Goal: Information Seeking & Learning: Learn about a topic

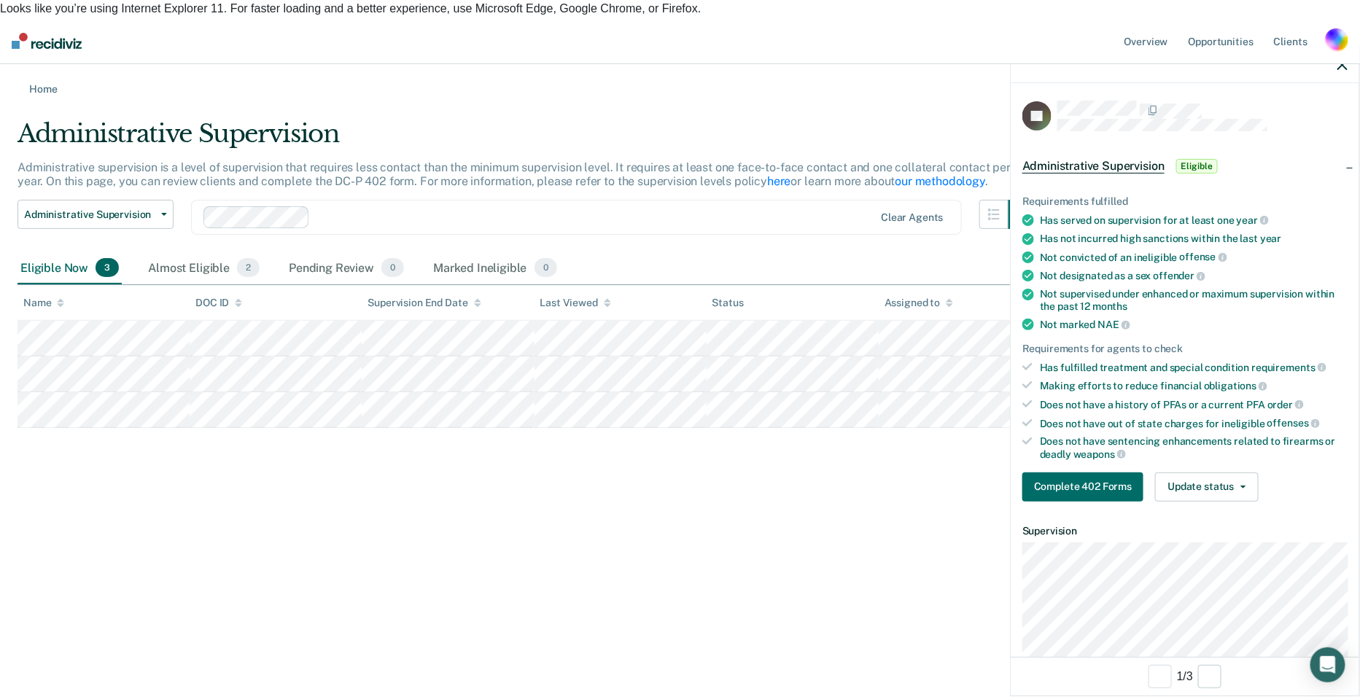
click at [1336, 18] on div "Overview Opportunities Client s Profile How it works Log Out" at bounding box center [1235, 41] width 227 height 47
click at [1335, 28] on div "button" at bounding box center [1336, 39] width 23 height 23
click at [1230, 71] on link "Profile" at bounding box center [1277, 77] width 117 height 12
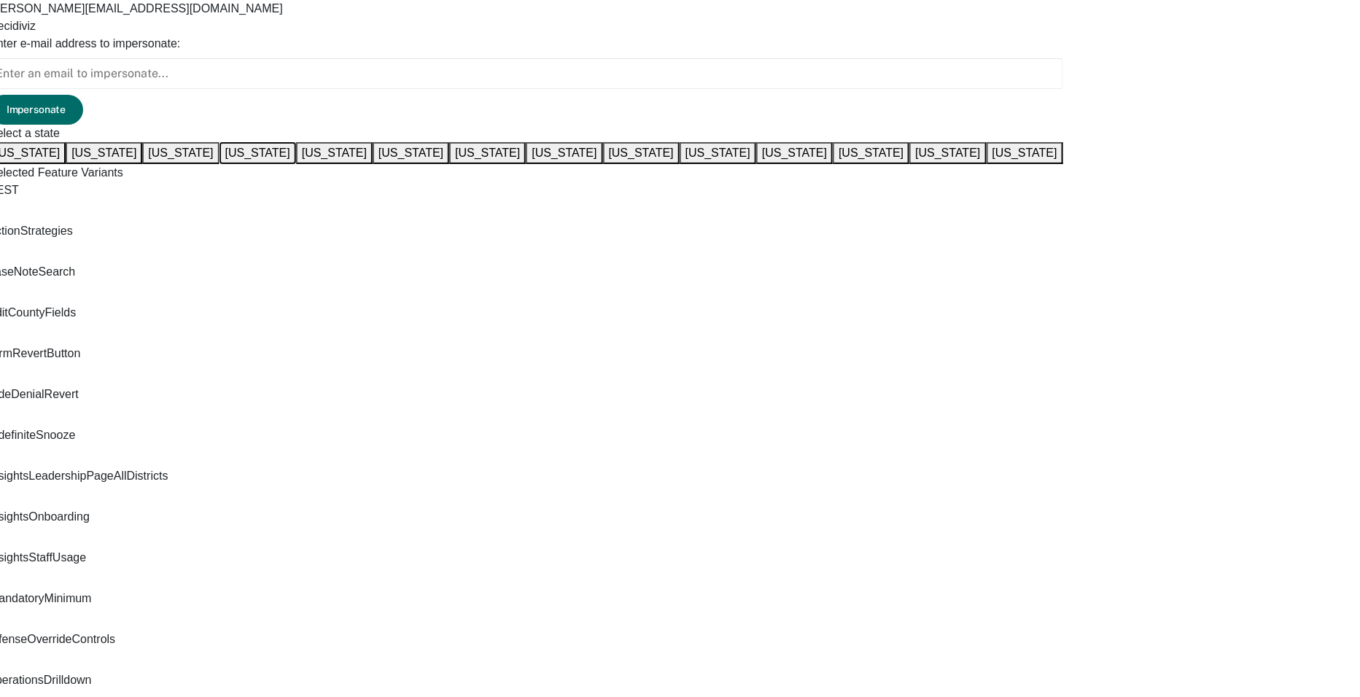
click at [296, 164] on button "[US_STATE]" at bounding box center [257, 153] width 77 height 22
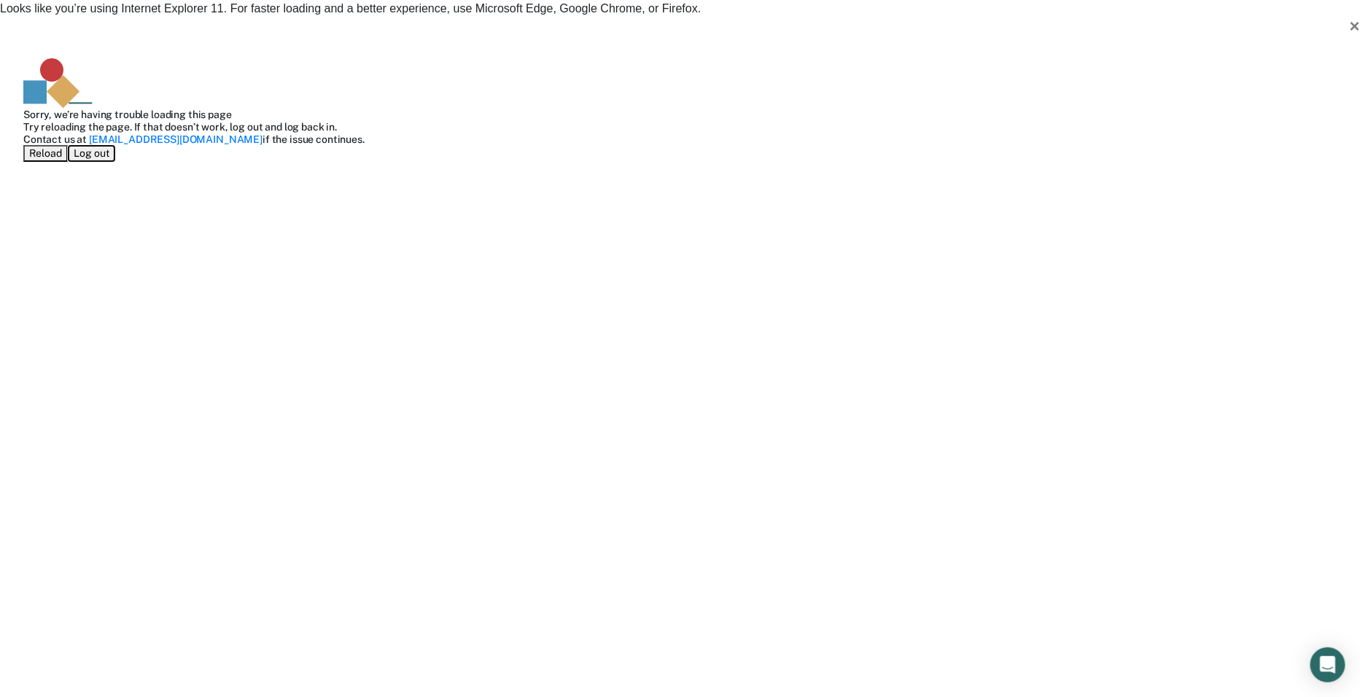
click at [115, 162] on button "Log out" at bounding box center [91, 153] width 47 height 17
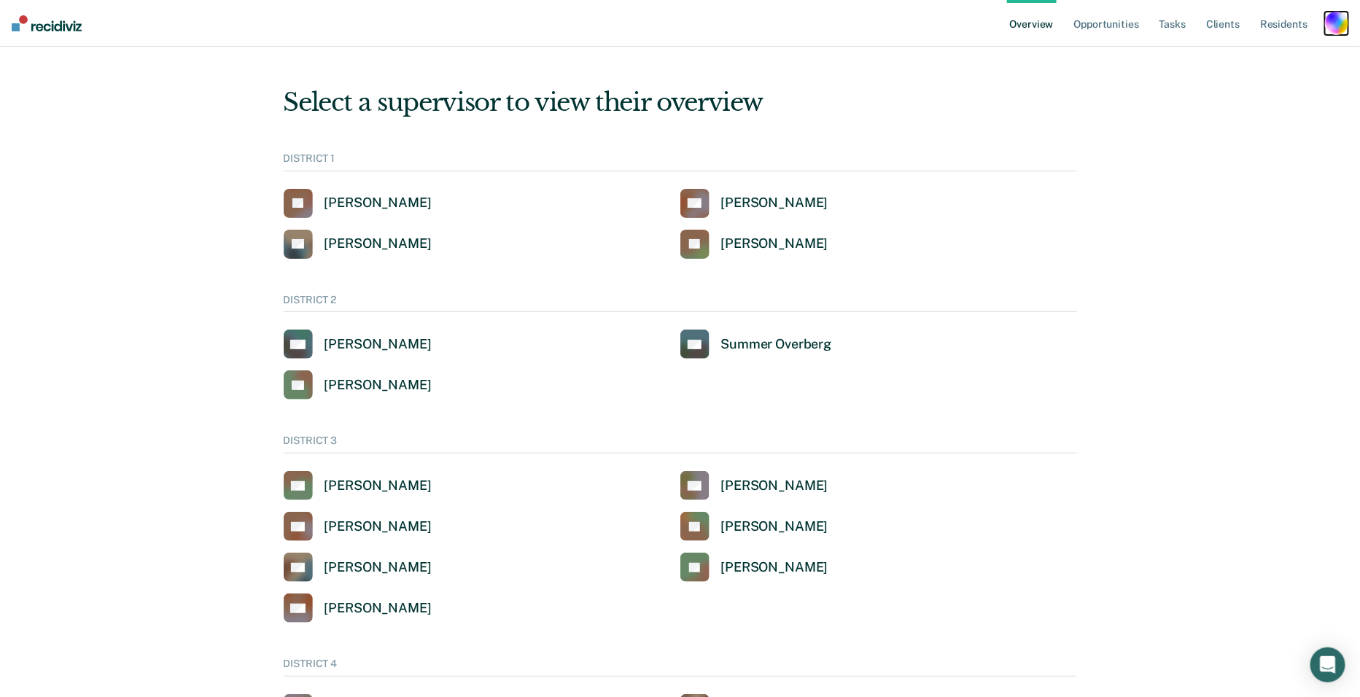
click at [1330, 17] on div "button" at bounding box center [1336, 23] width 23 height 23
click at [1219, 55] on link "Profile" at bounding box center [1275, 59] width 124 height 12
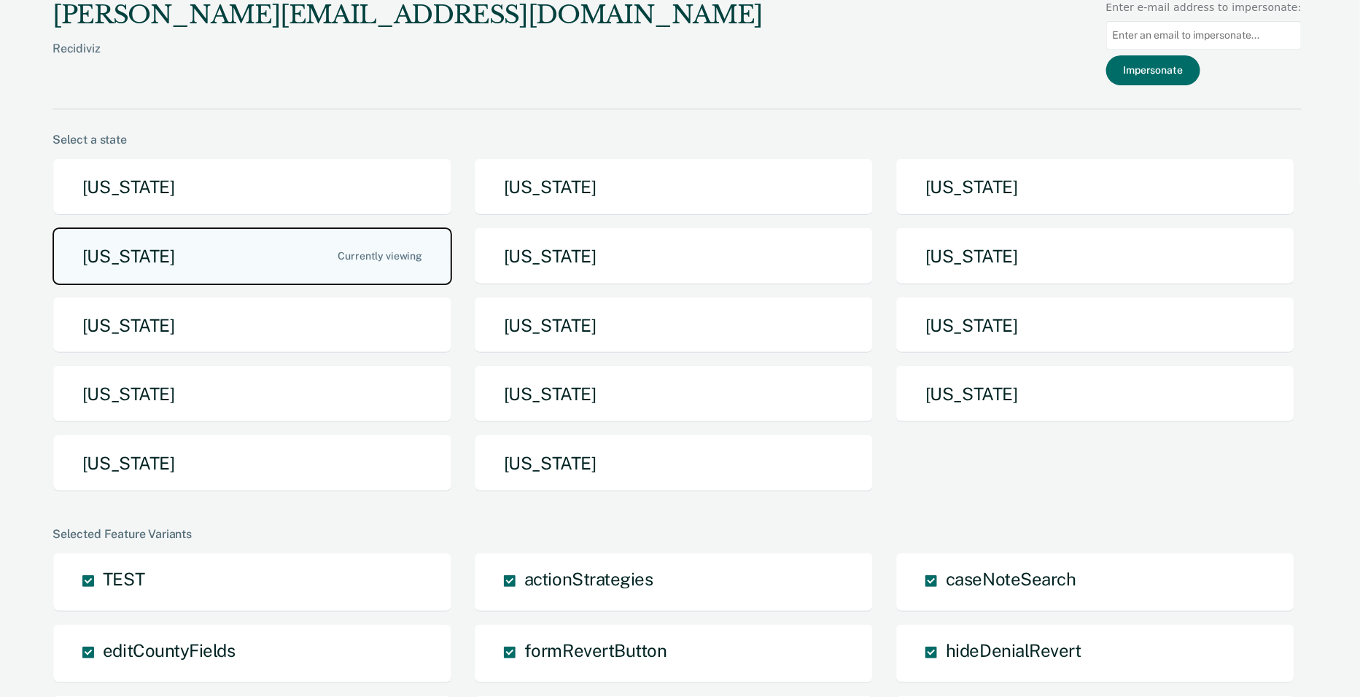
click at [223, 282] on div "[US_STATE] [US_STATE] [US_STATE] [US_STATE] [US_STATE] [US_STATE] [US_STATE] [U…" at bounding box center [677, 331] width 1249 height 346
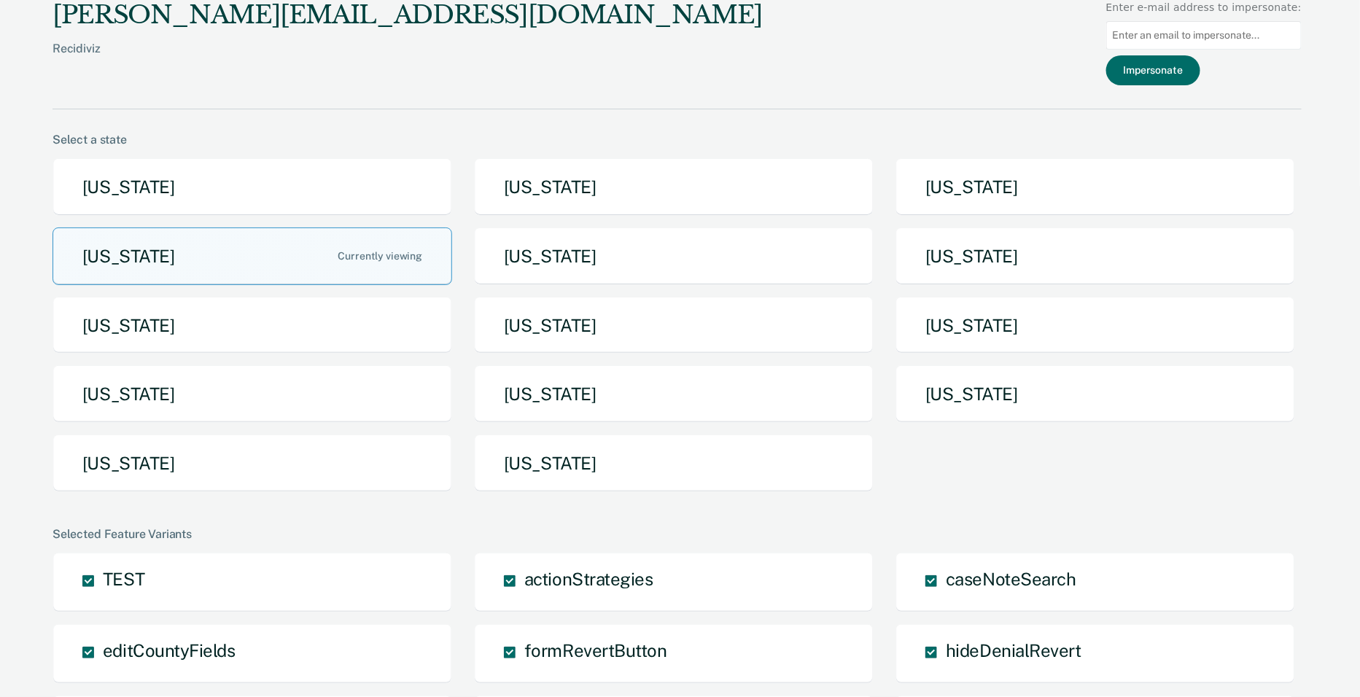
click at [373, 84] on div "[PERSON_NAME][EMAIL_ADDRESS][DOMAIN_NAME] Recidiviz Enter e-mail address to imp…" at bounding box center [677, 54] width 1249 height 109
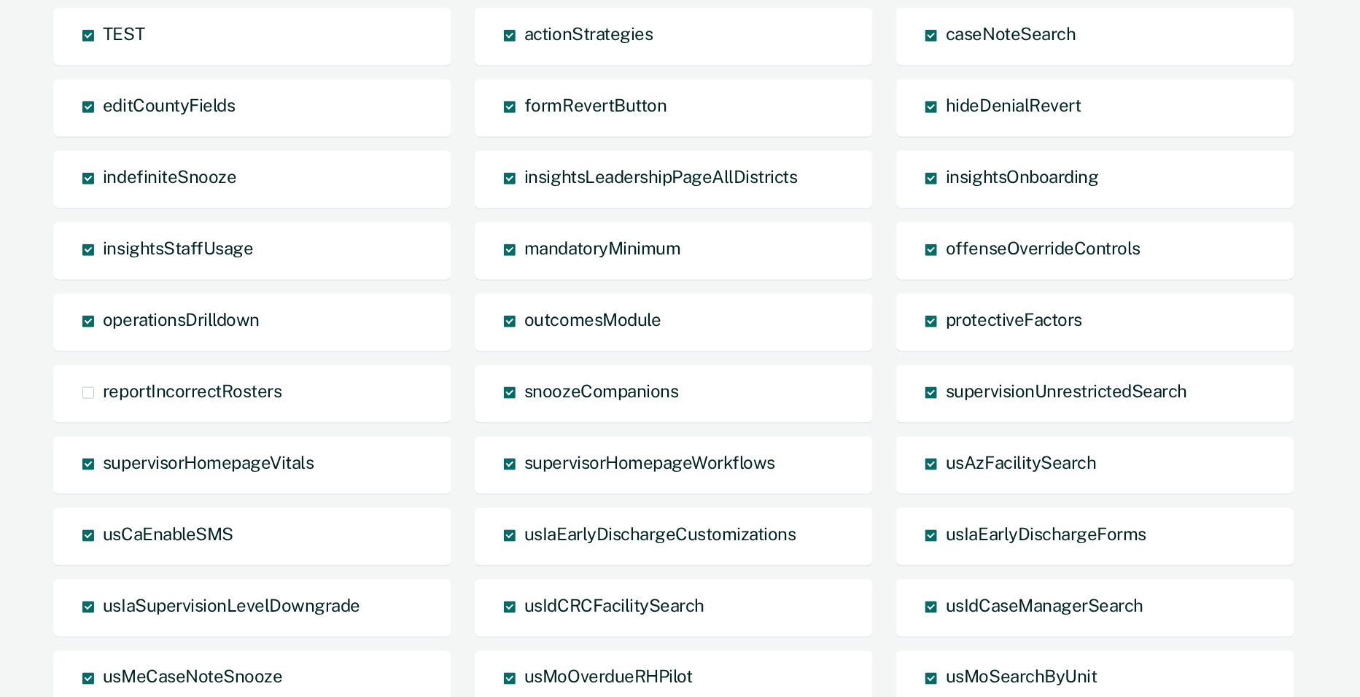
scroll to position [961, 0]
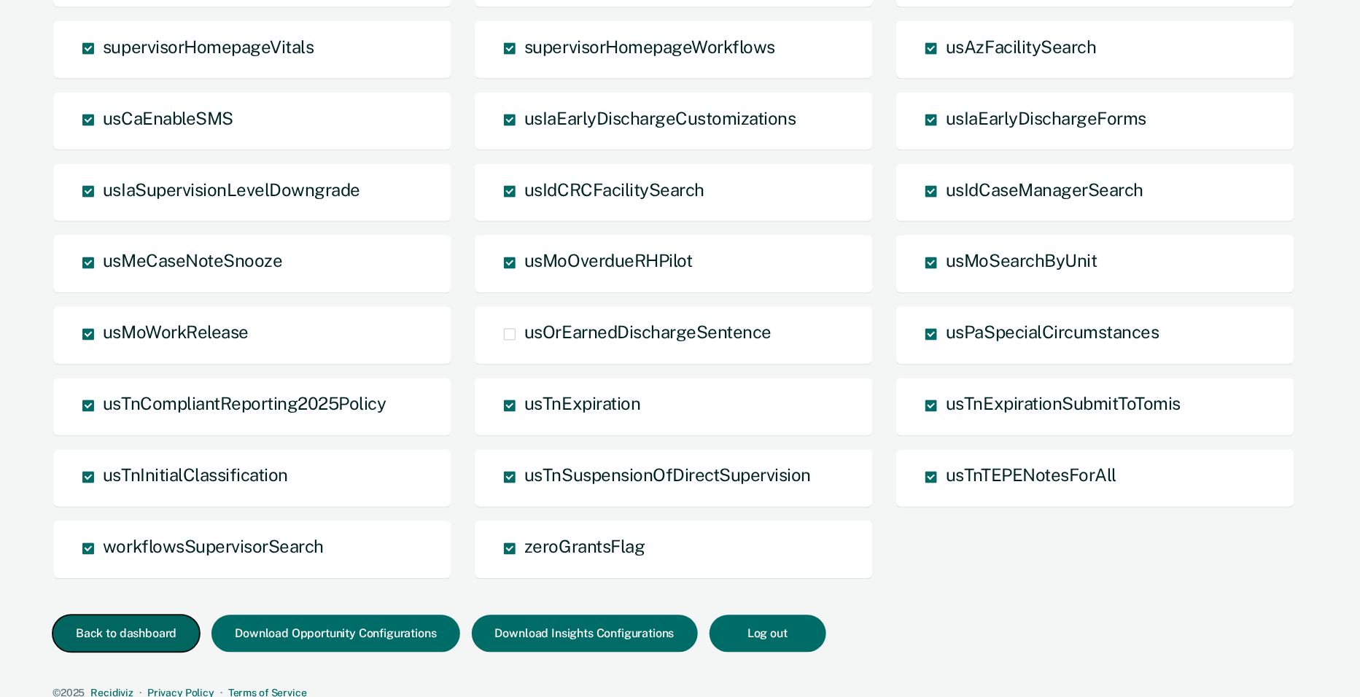
click at [109, 632] on button "Back to dashboard" at bounding box center [126, 633] width 147 height 37
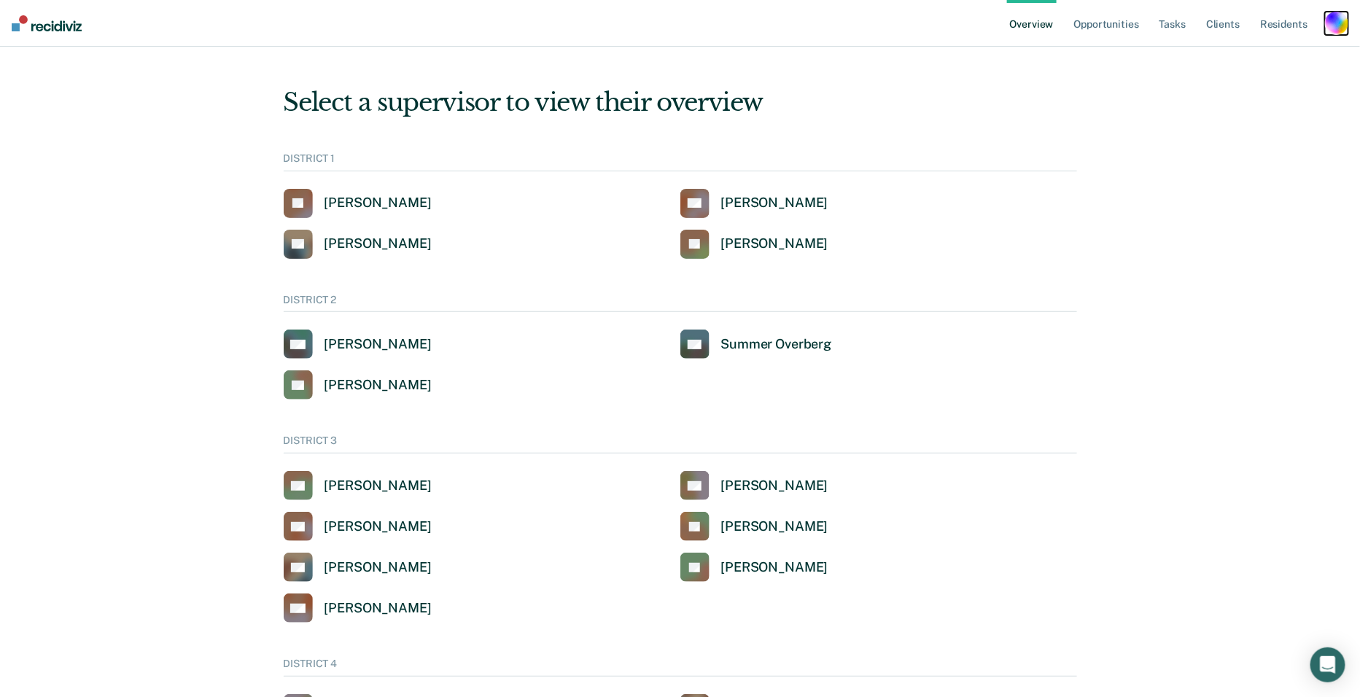
click at [1346, 21] on div "button" at bounding box center [1336, 23] width 23 height 23
click at [1262, 71] on link "Go to System-Level Trends" at bounding box center [1275, 77] width 124 height 12
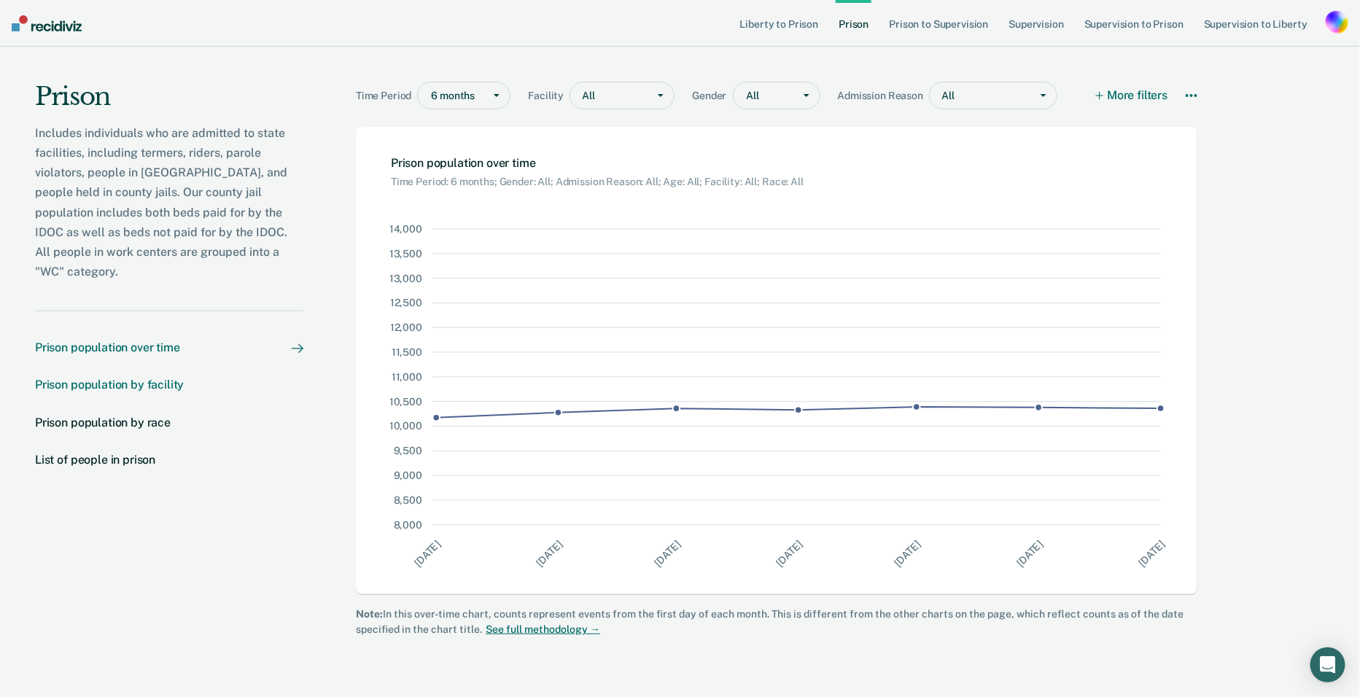
click at [139, 378] on div "Prison population by facility" at bounding box center [109, 385] width 149 height 14
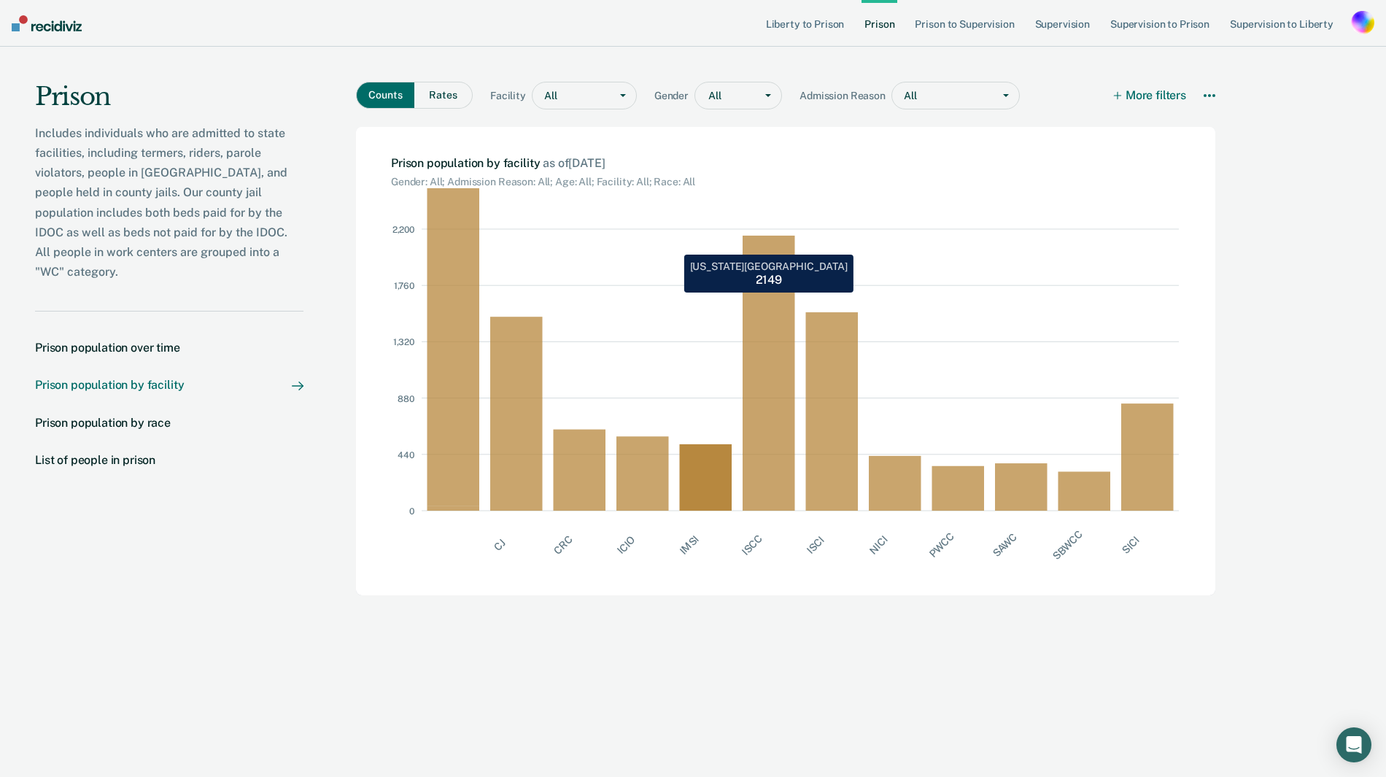
click at [778, 301] on rect at bounding box center [773, 369] width 63 height 281
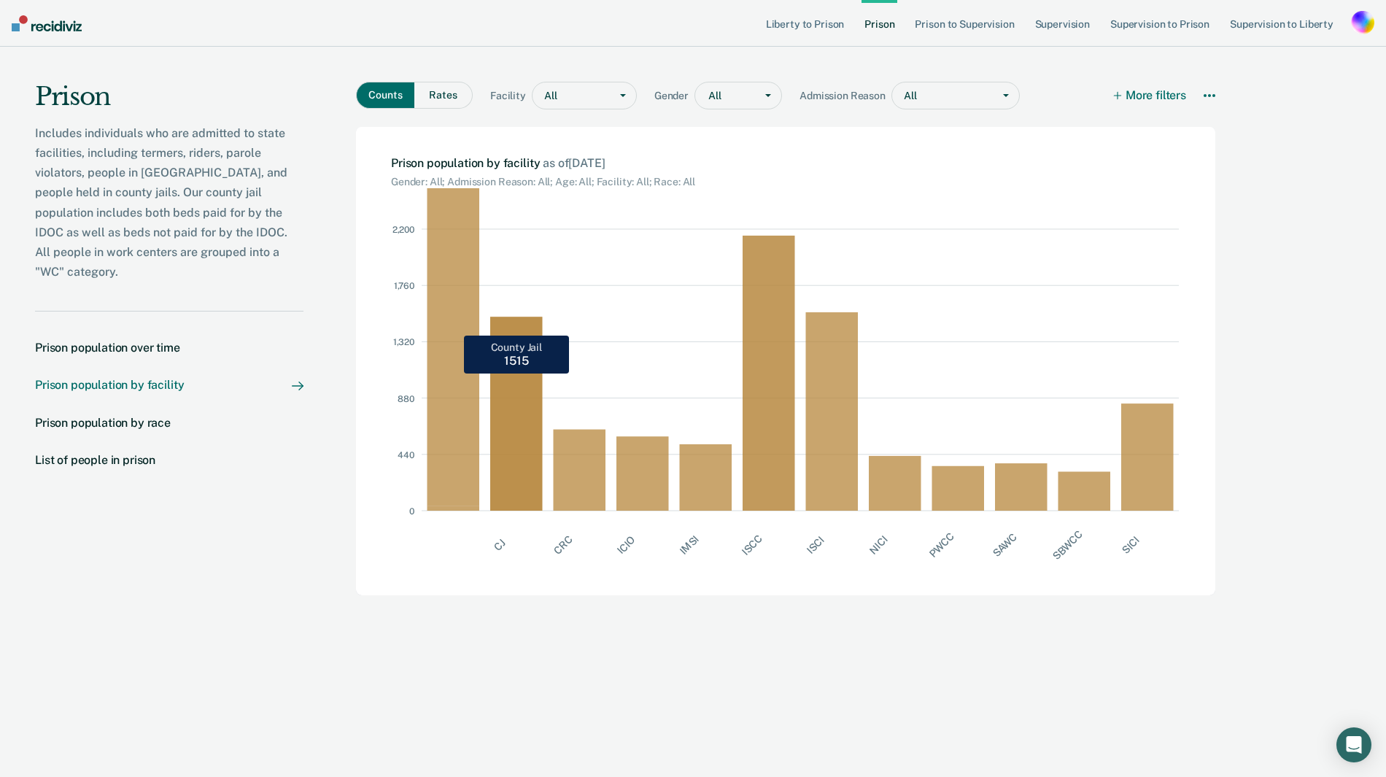
click at [516, 460] on rect at bounding box center [521, 369] width 63 height 281
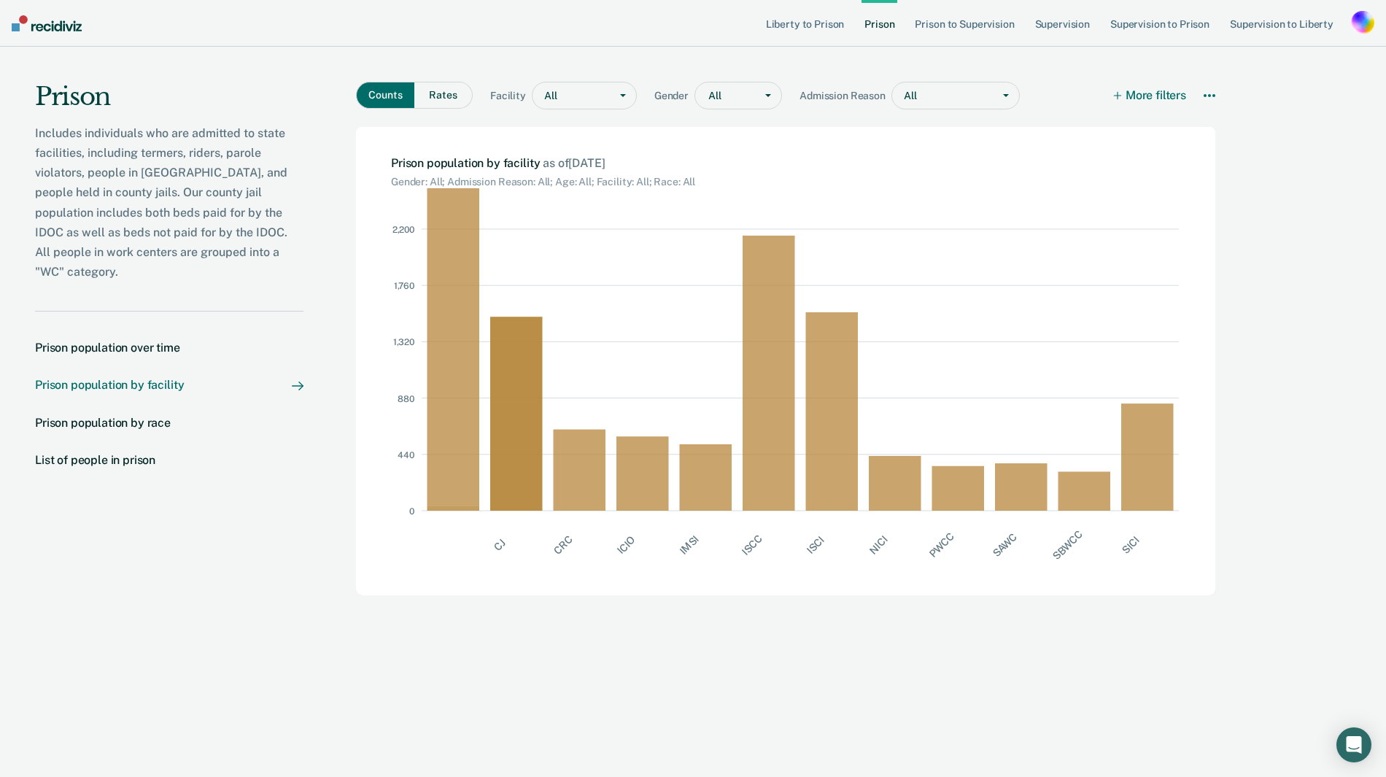
click at [452, 460] on rect at bounding box center [458, 369] width 63 height 281
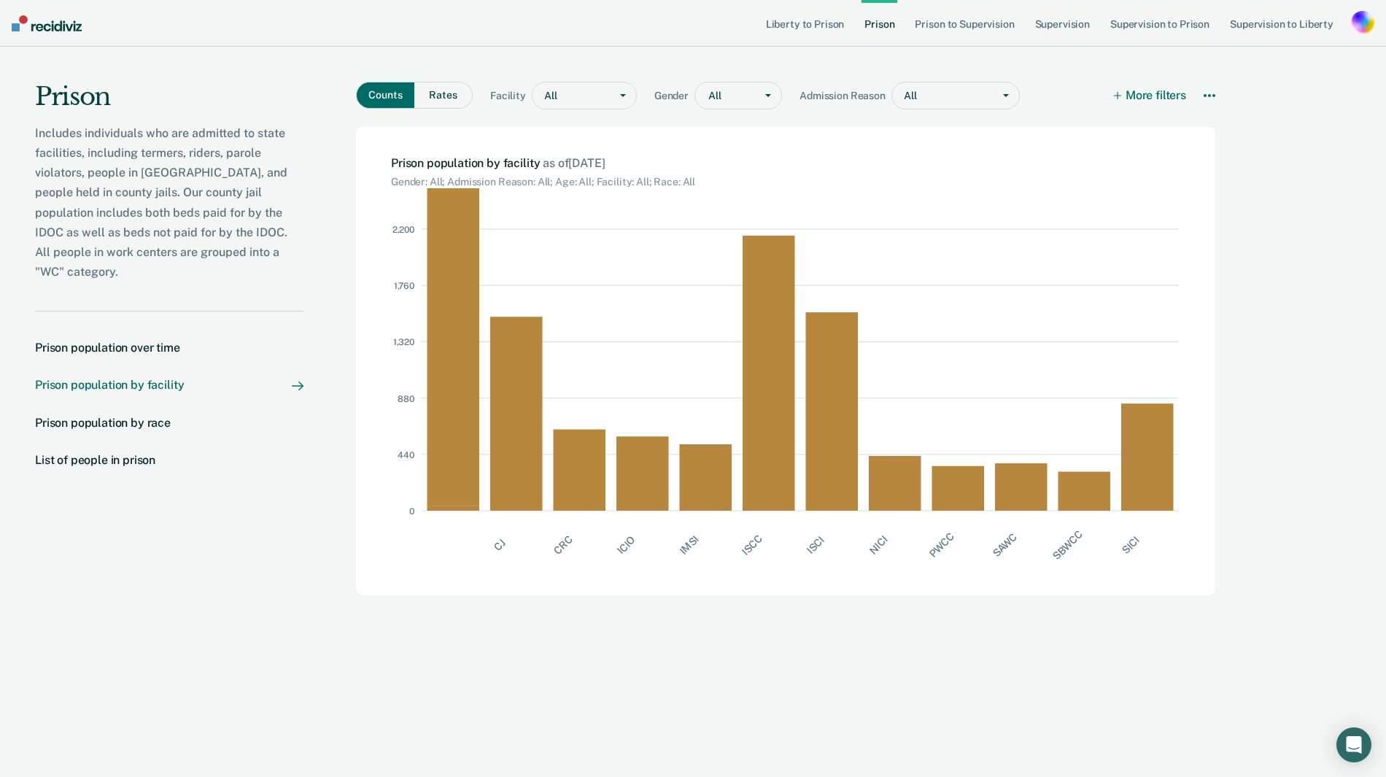
click at [188, 378] on link "Prison population by facility" at bounding box center [169, 385] width 268 height 14
click at [68, 453] on div "List of people in prison" at bounding box center [95, 460] width 120 height 14
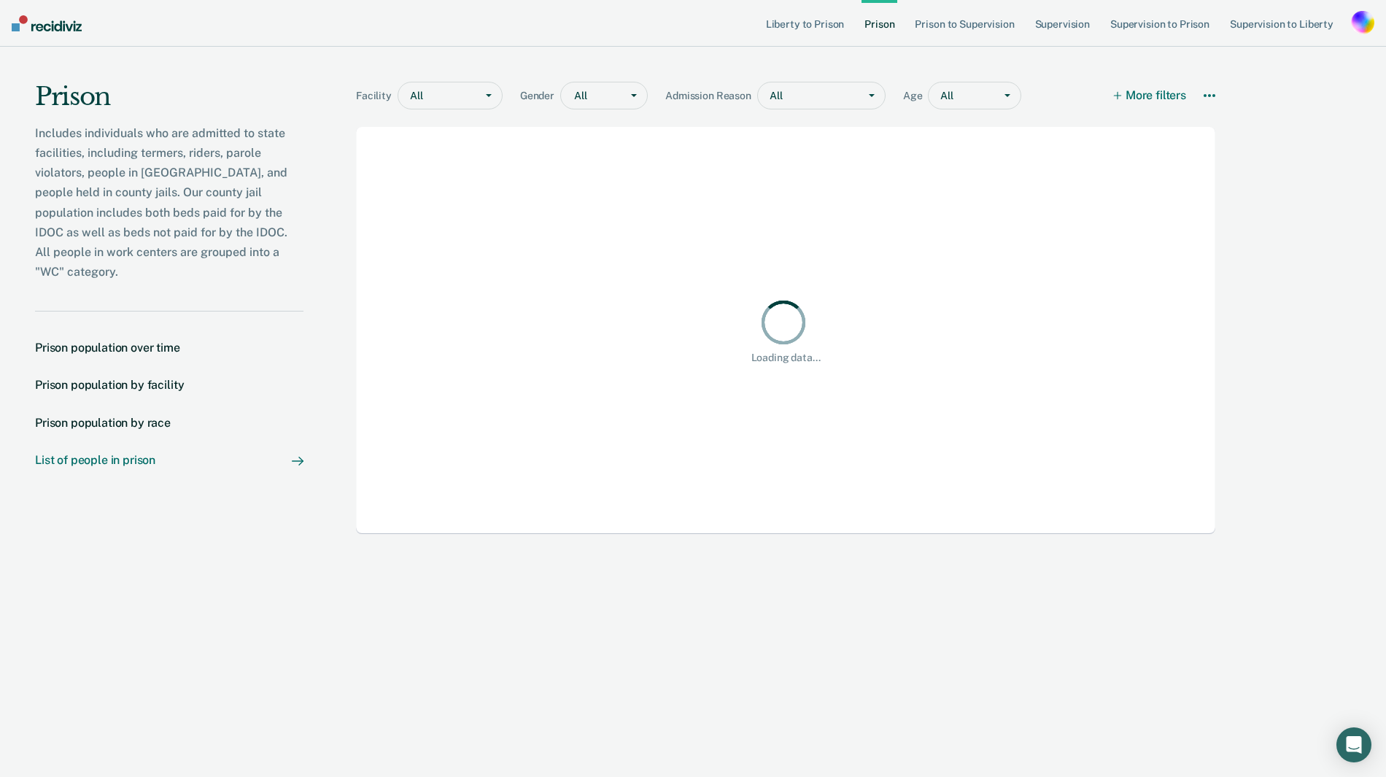
click at [621, 289] on div "Loading data..." at bounding box center [785, 330] width 859 height 407
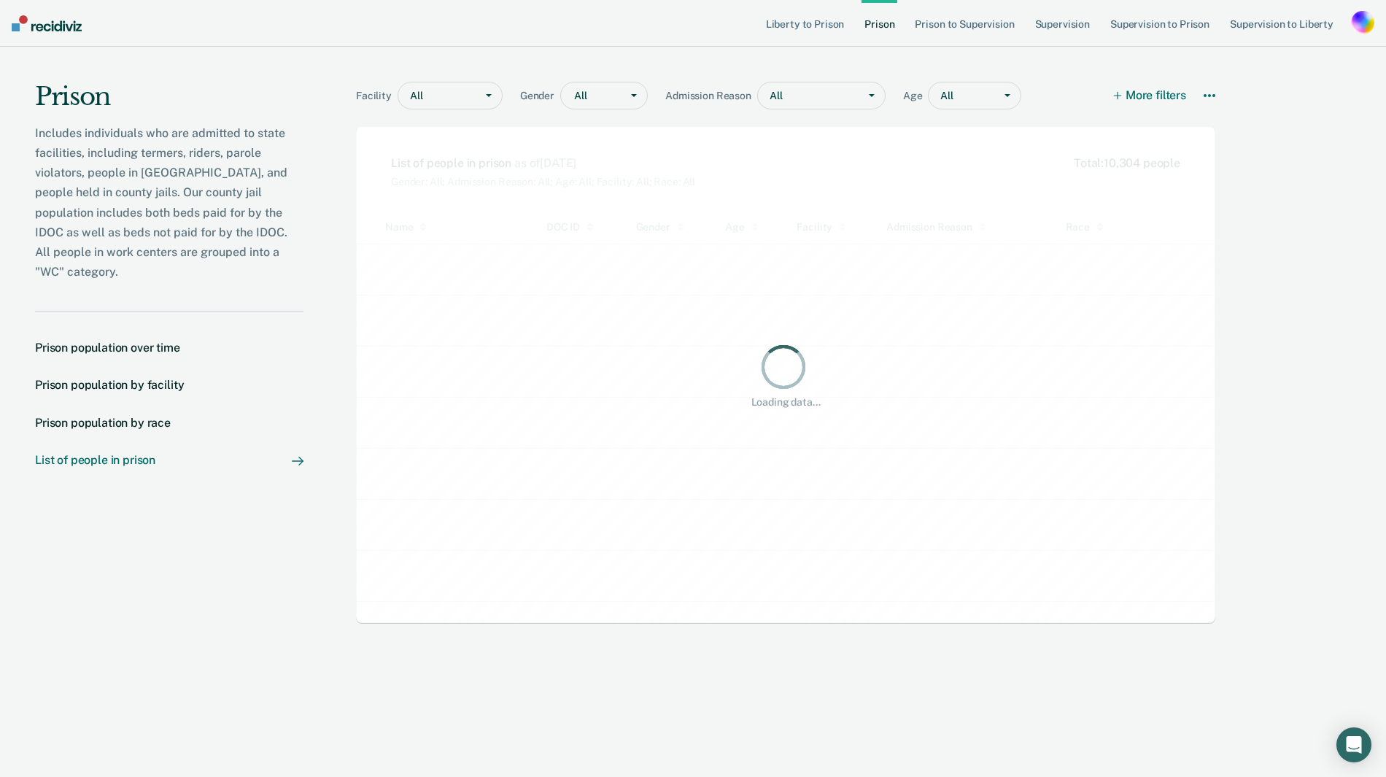
scroll to position [379, 859]
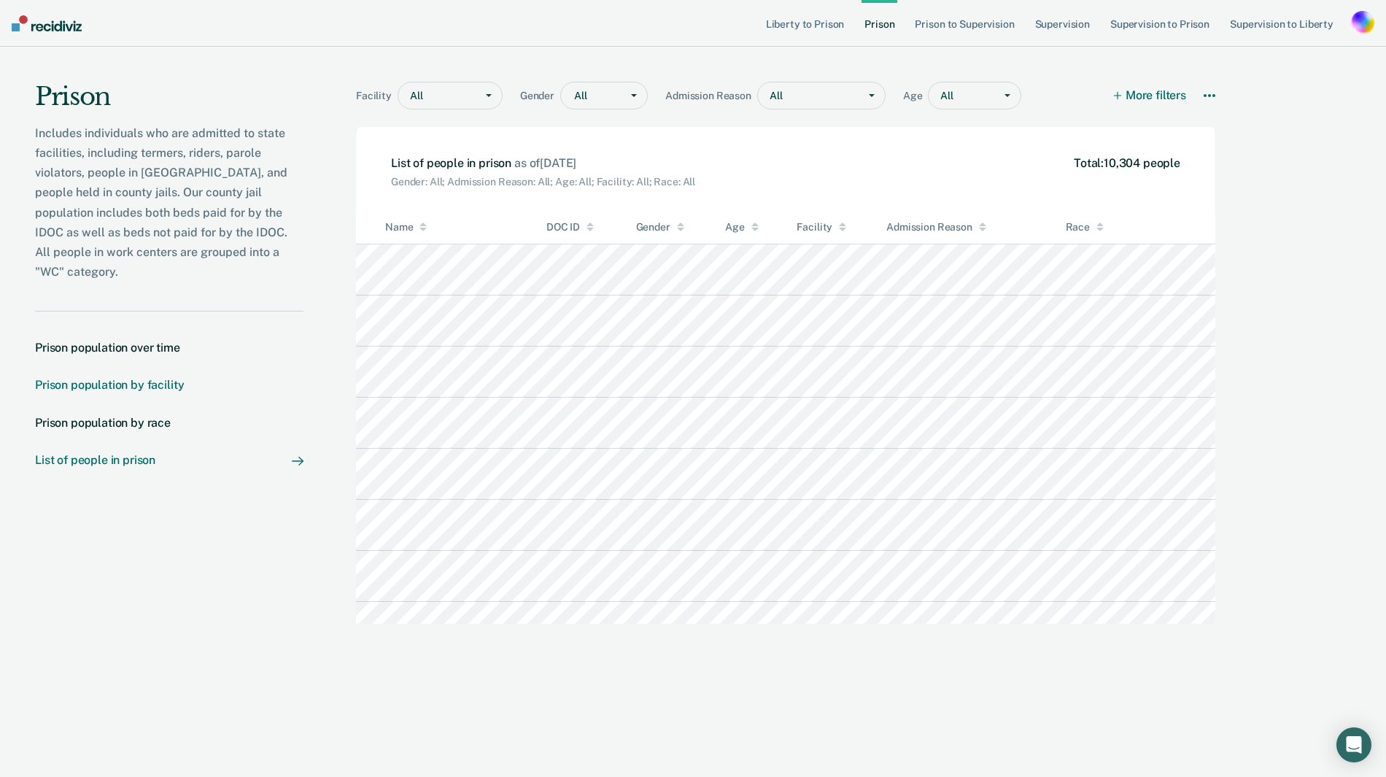
click at [157, 378] on div "Prison population by facility" at bounding box center [109, 385] width 149 height 14
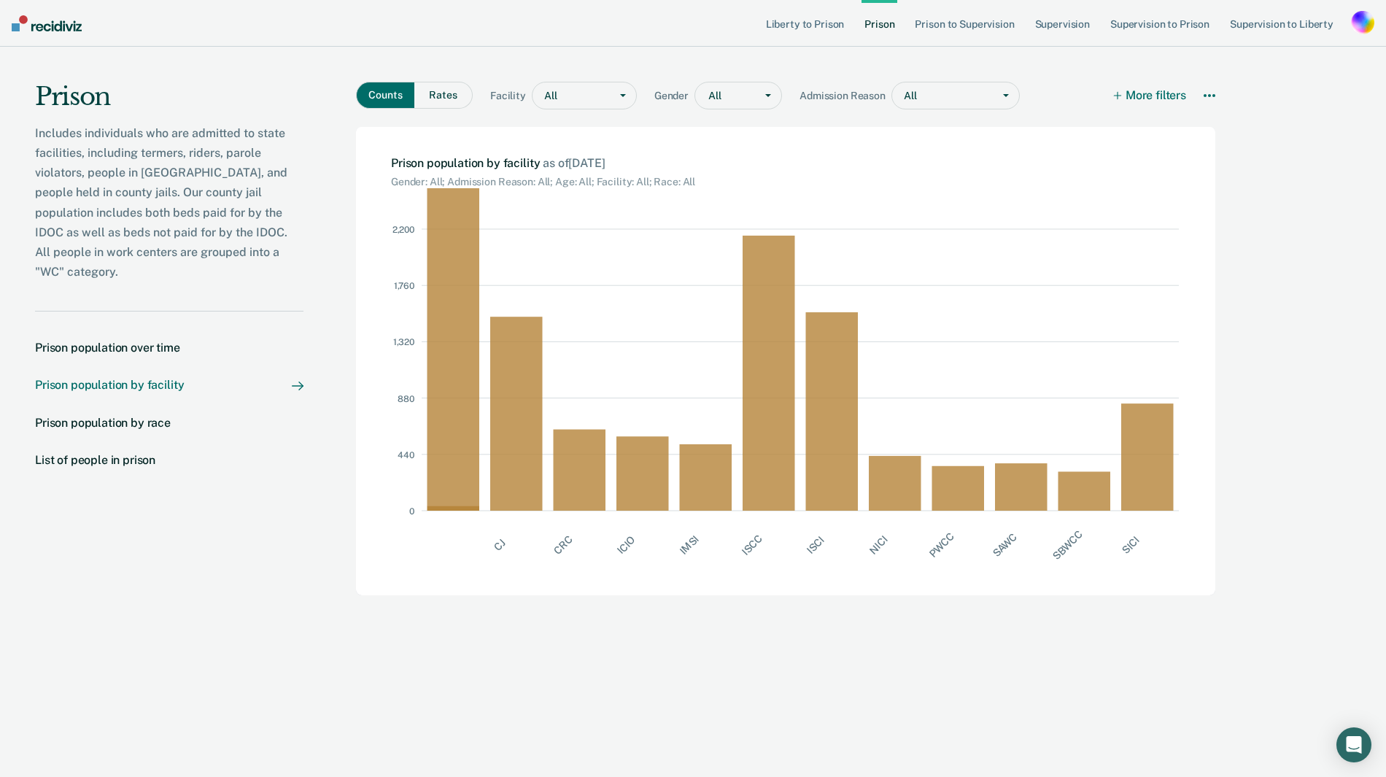
click at [451, 286] on rect at bounding box center [458, 369] width 63 height 281
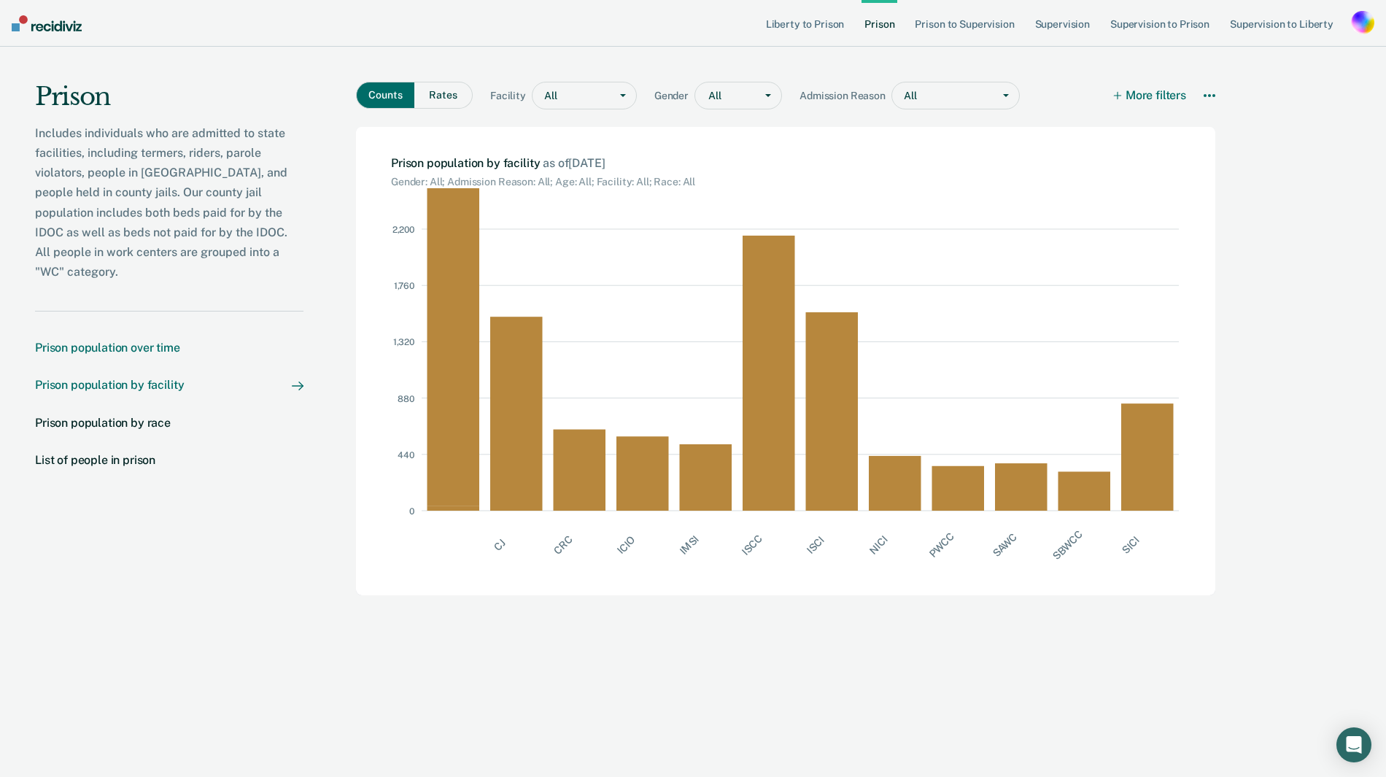
click at [76, 341] on div "Prison population over time" at bounding box center [107, 348] width 145 height 14
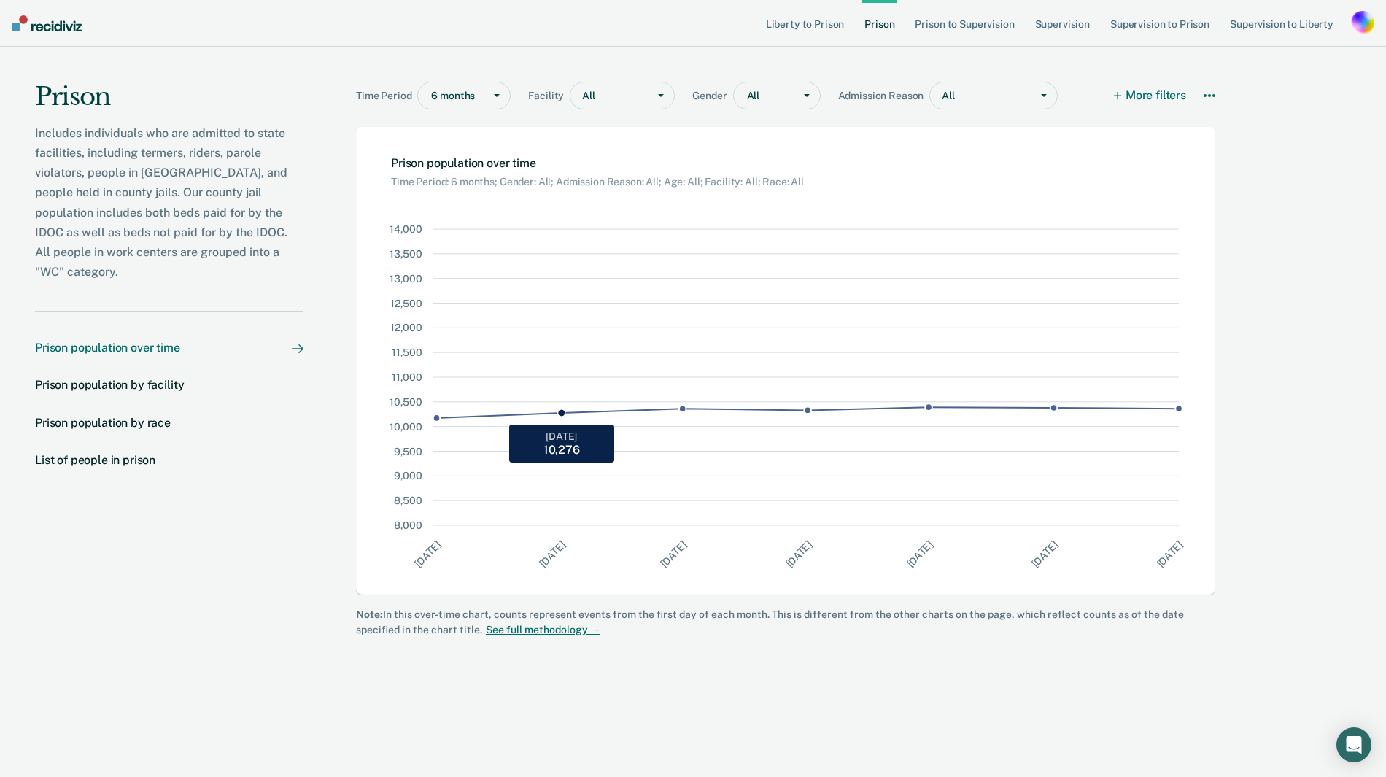
click at [505, 405] on icon at bounding box center [558, 377] width 134 height 296
click at [166, 354] on nav "Prison population over time Prison population by facility Prison population by …" at bounding box center [169, 412] width 268 height 203
click at [153, 377] on nav "Prison population over time Prison population by facility Prison population by …" at bounding box center [169, 412] width 268 height 203
click at [152, 374] on nav "Prison population over time Prison population by facility Prison population by …" at bounding box center [169, 412] width 268 height 203
click at [145, 378] on div "Prison population by facility" at bounding box center [109, 385] width 149 height 14
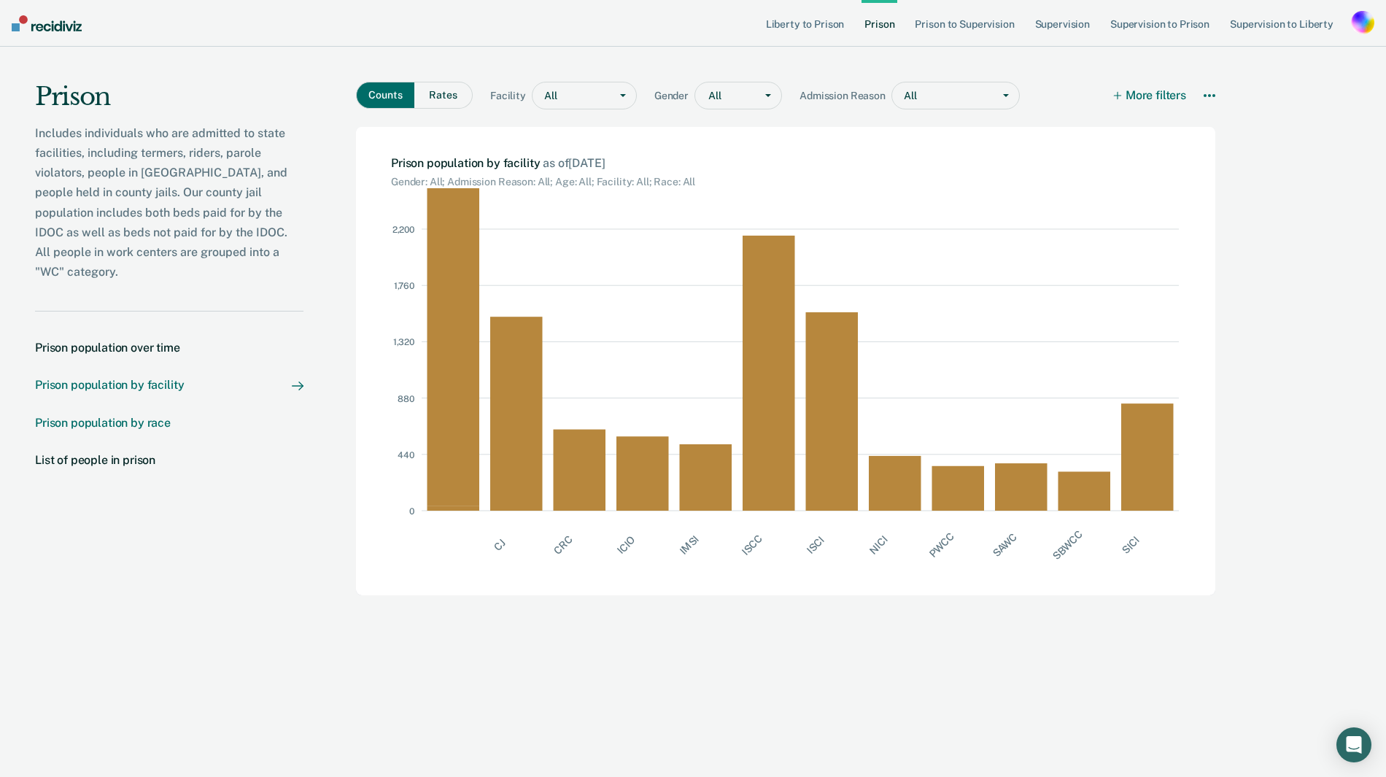
click at [131, 416] on div "Prison population by race" at bounding box center [103, 423] width 136 height 14
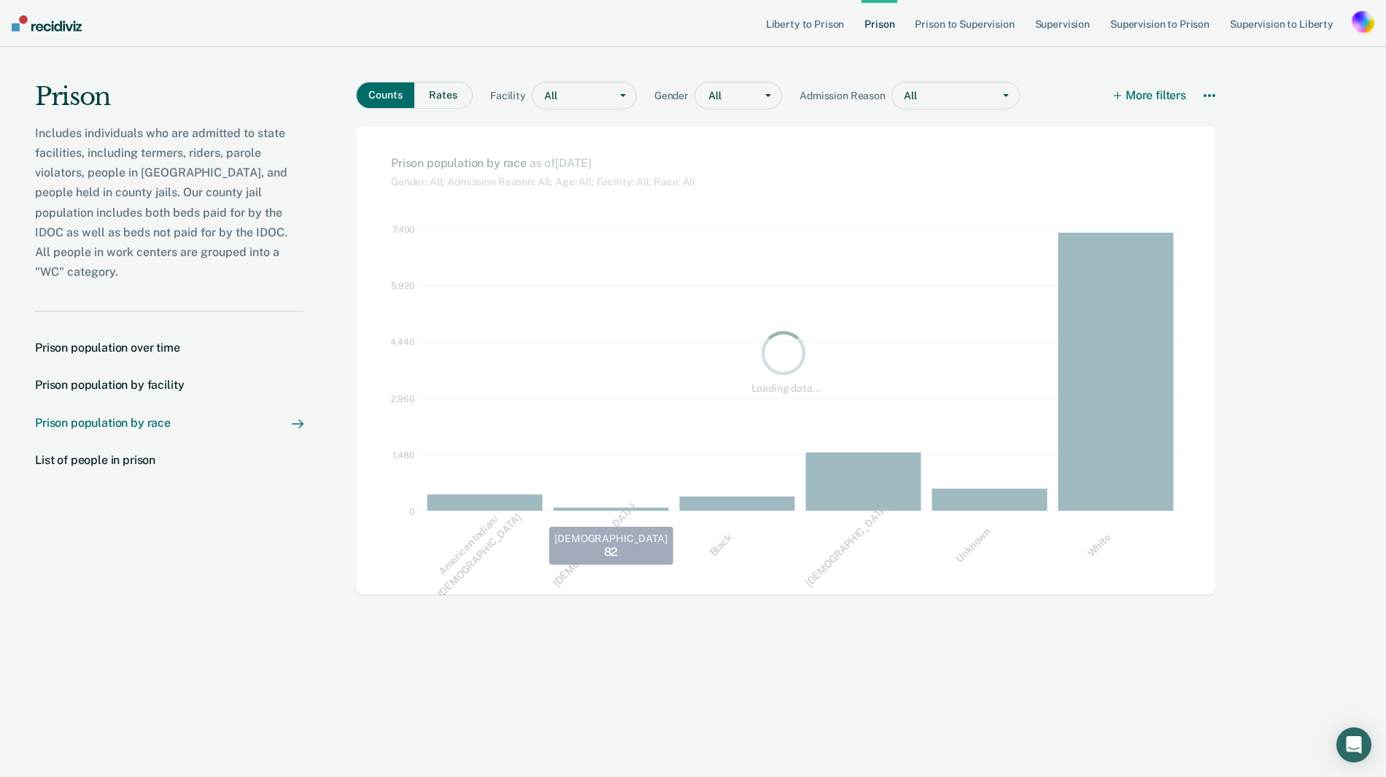
click at [567, 324] on rect at bounding box center [616, 369] width 126 height 281
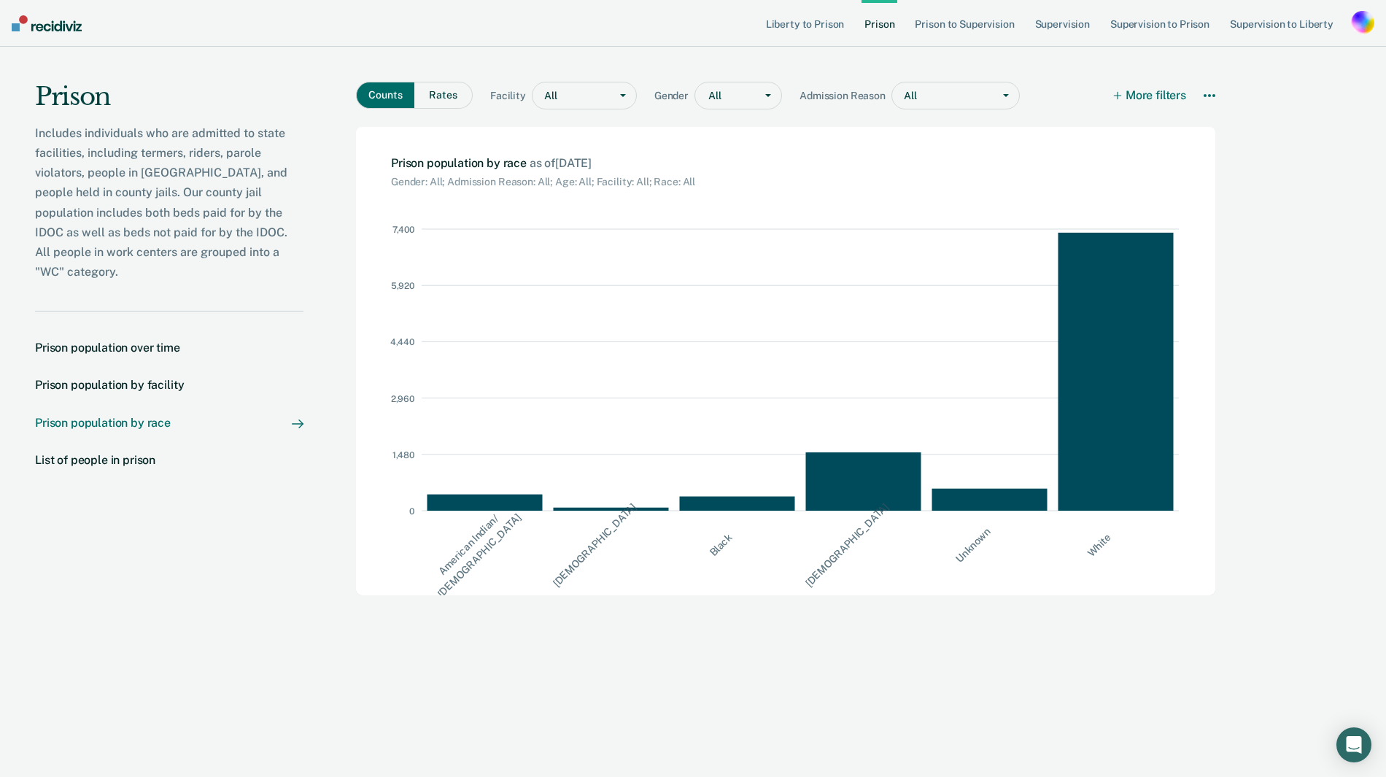
click at [401, 287] on icon "0 1,480 2,960 4,440 5,920 7,400 [DEMOGRAPHIC_DATA]/ [DEMOGRAPHIC_DATA] [DEMOGRA…" at bounding box center [800, 391] width 830 height 407
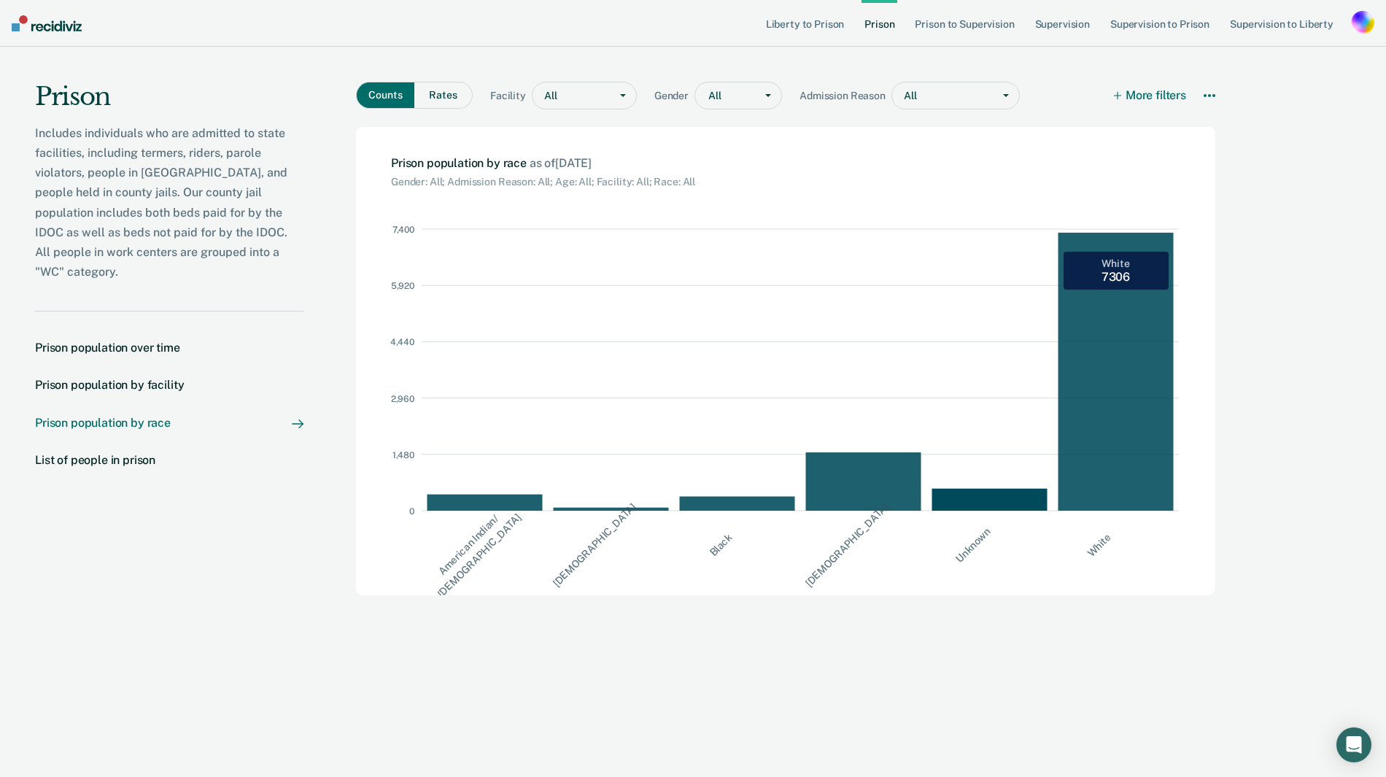
click at [1078, 277] on rect at bounding box center [1121, 369] width 126 height 281
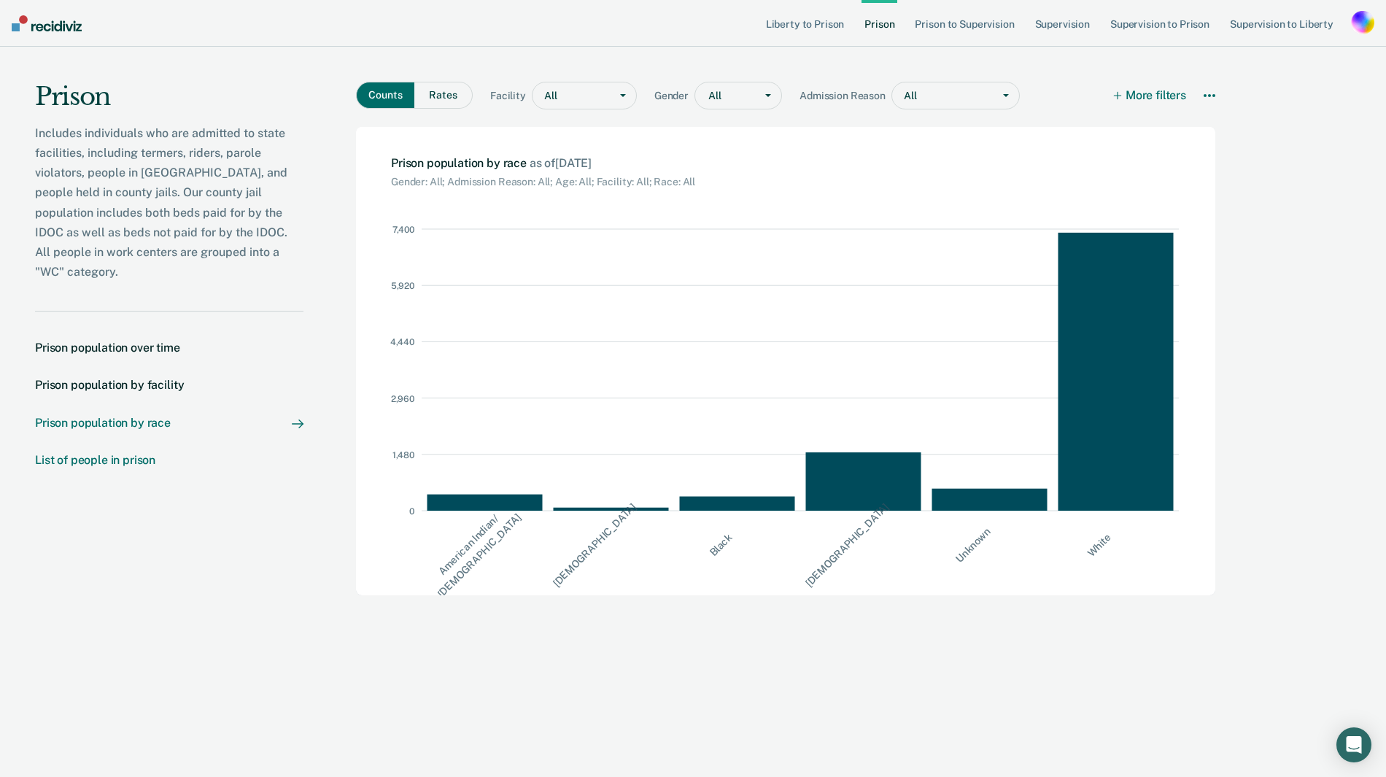
click at [81, 453] on div "List of people in prison" at bounding box center [95, 460] width 120 height 14
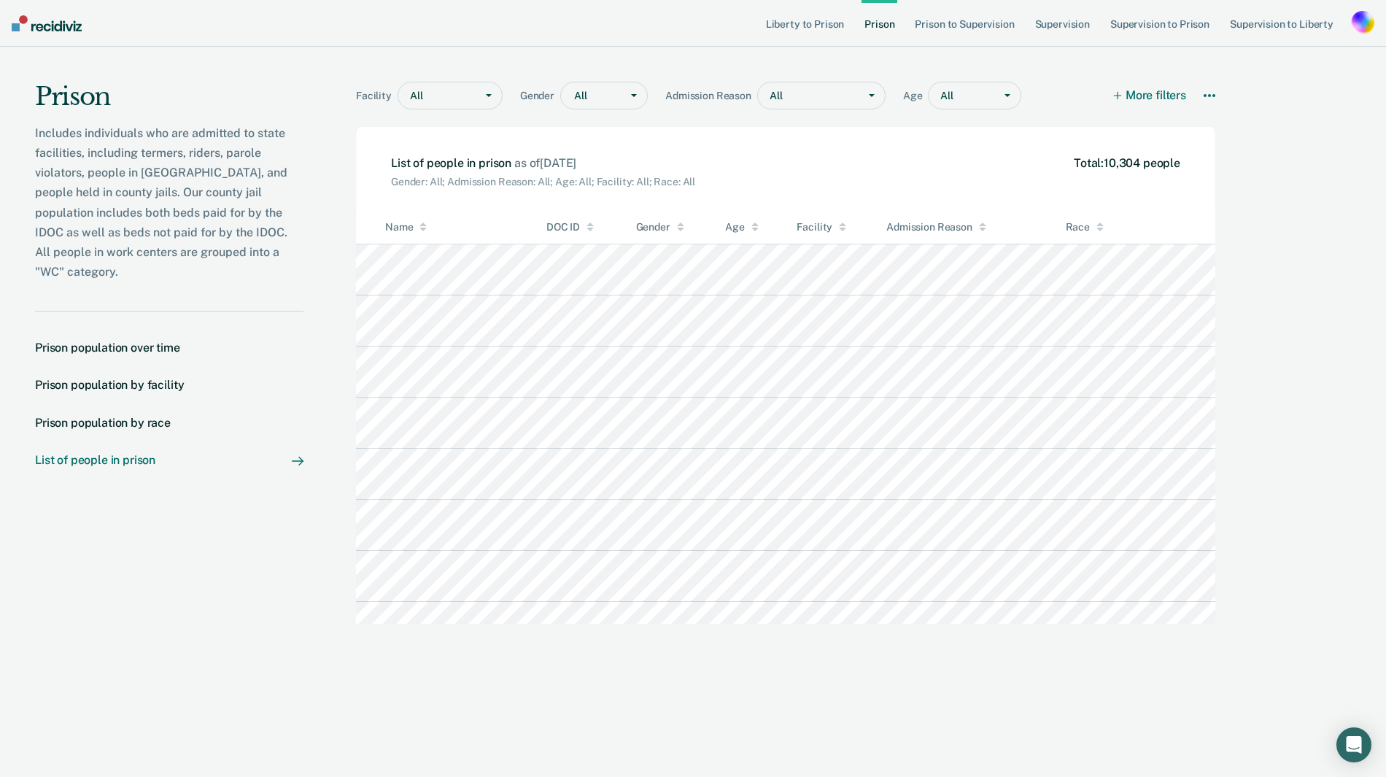
scroll to position [379, 859]
click at [111, 341] on div "Prison population over time" at bounding box center [107, 348] width 145 height 14
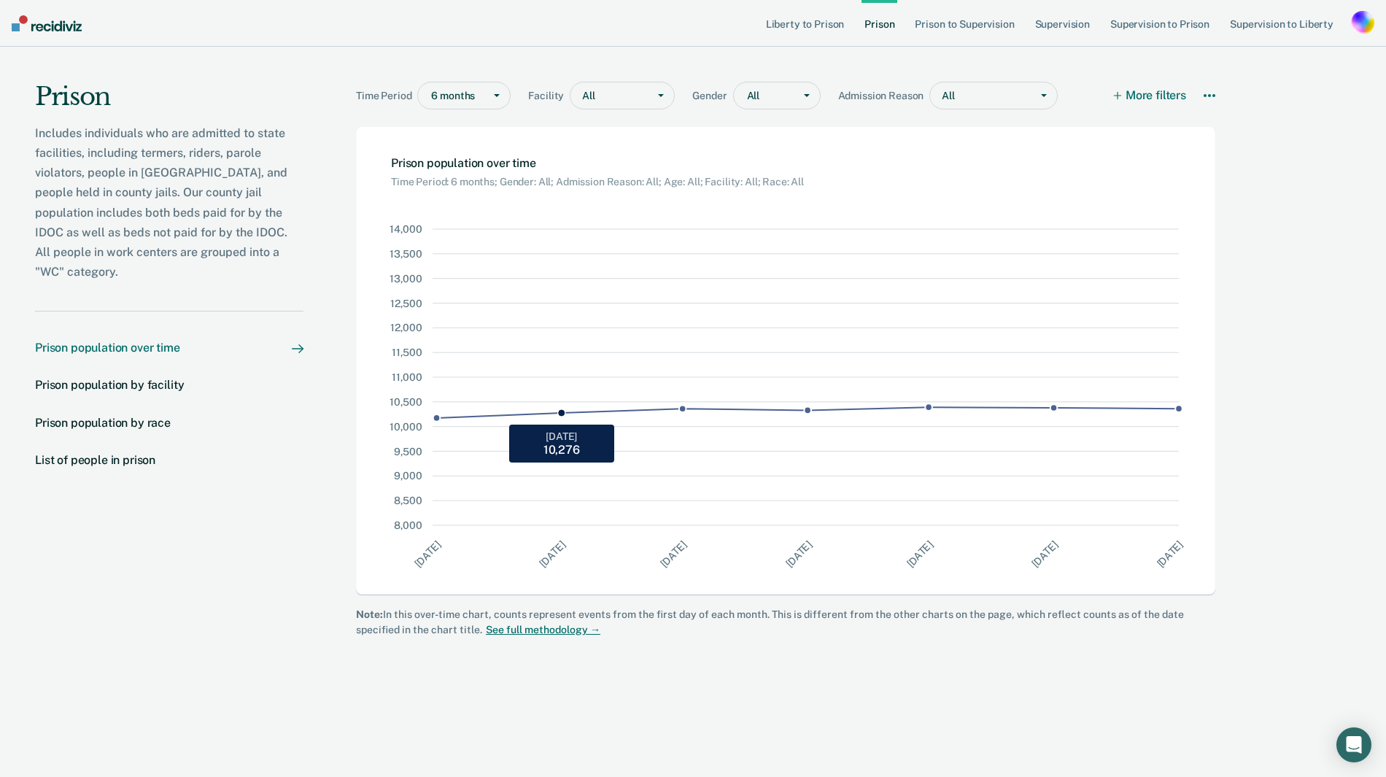
click at [536, 323] on icon at bounding box center [558, 377] width 134 height 296
